Goal: Information Seeking & Learning: Learn about a topic

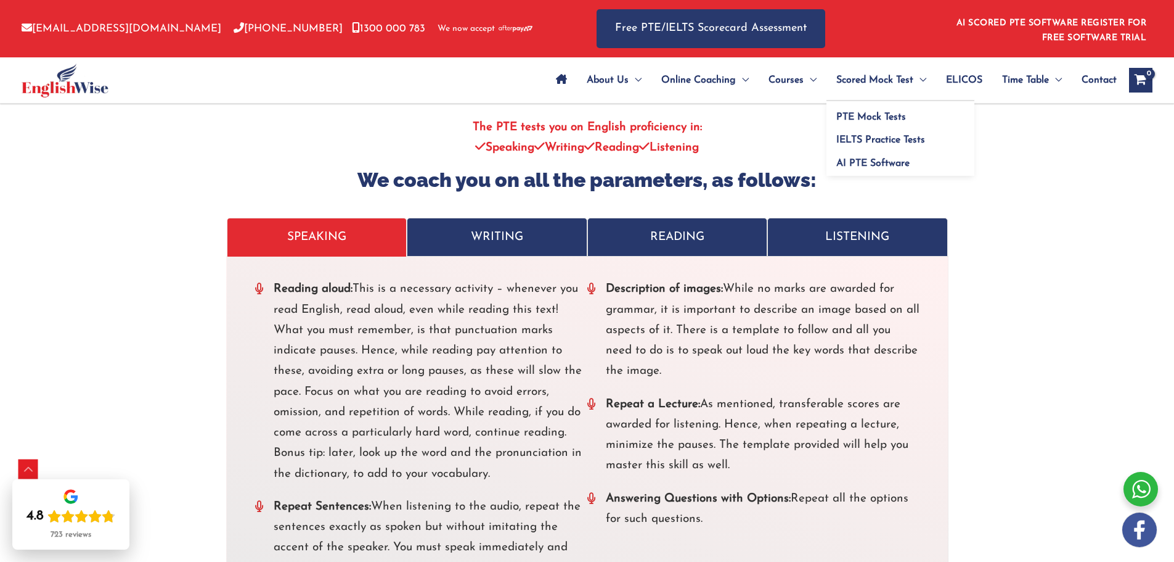
scroll to position [2712, 0]
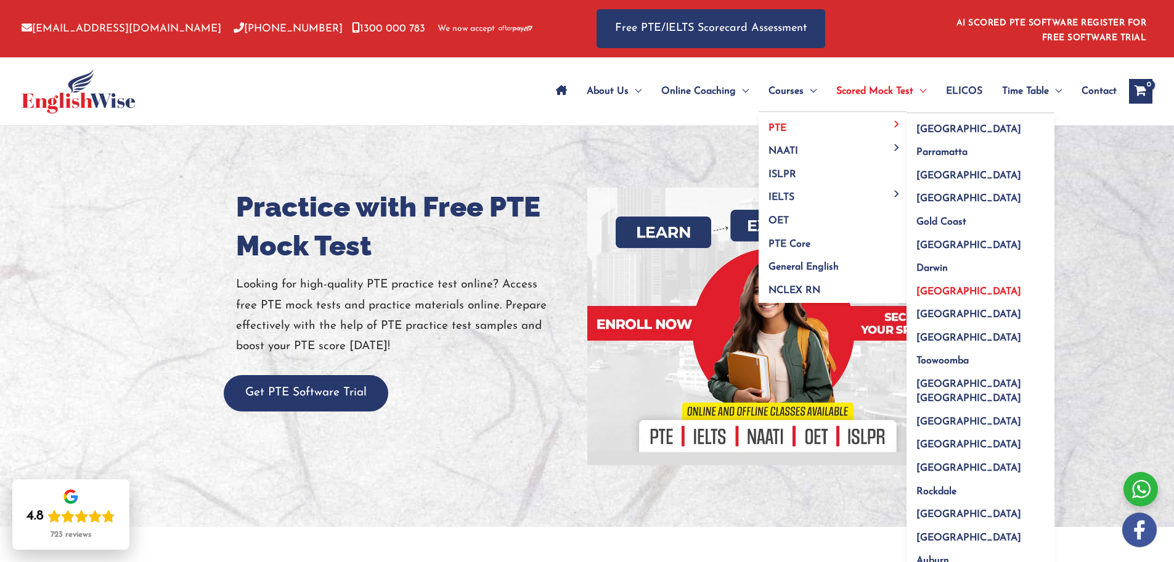
click at [931, 294] on span "[GEOGRAPHIC_DATA]" at bounding box center [969, 292] width 105 height 10
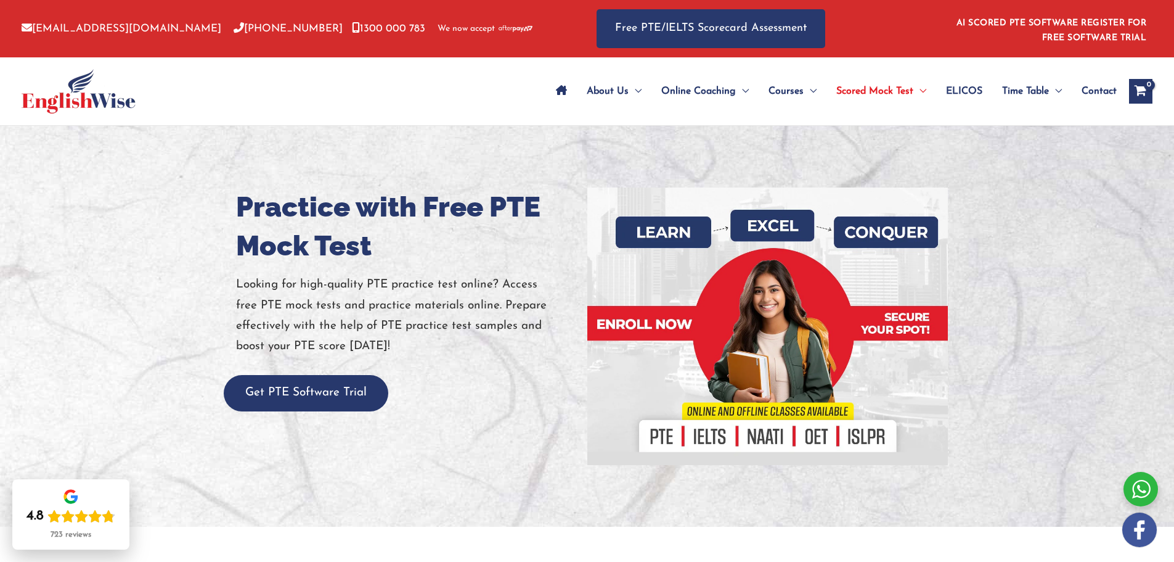
scroll to position [447, 0]
